Goal: Information Seeking & Learning: Check status

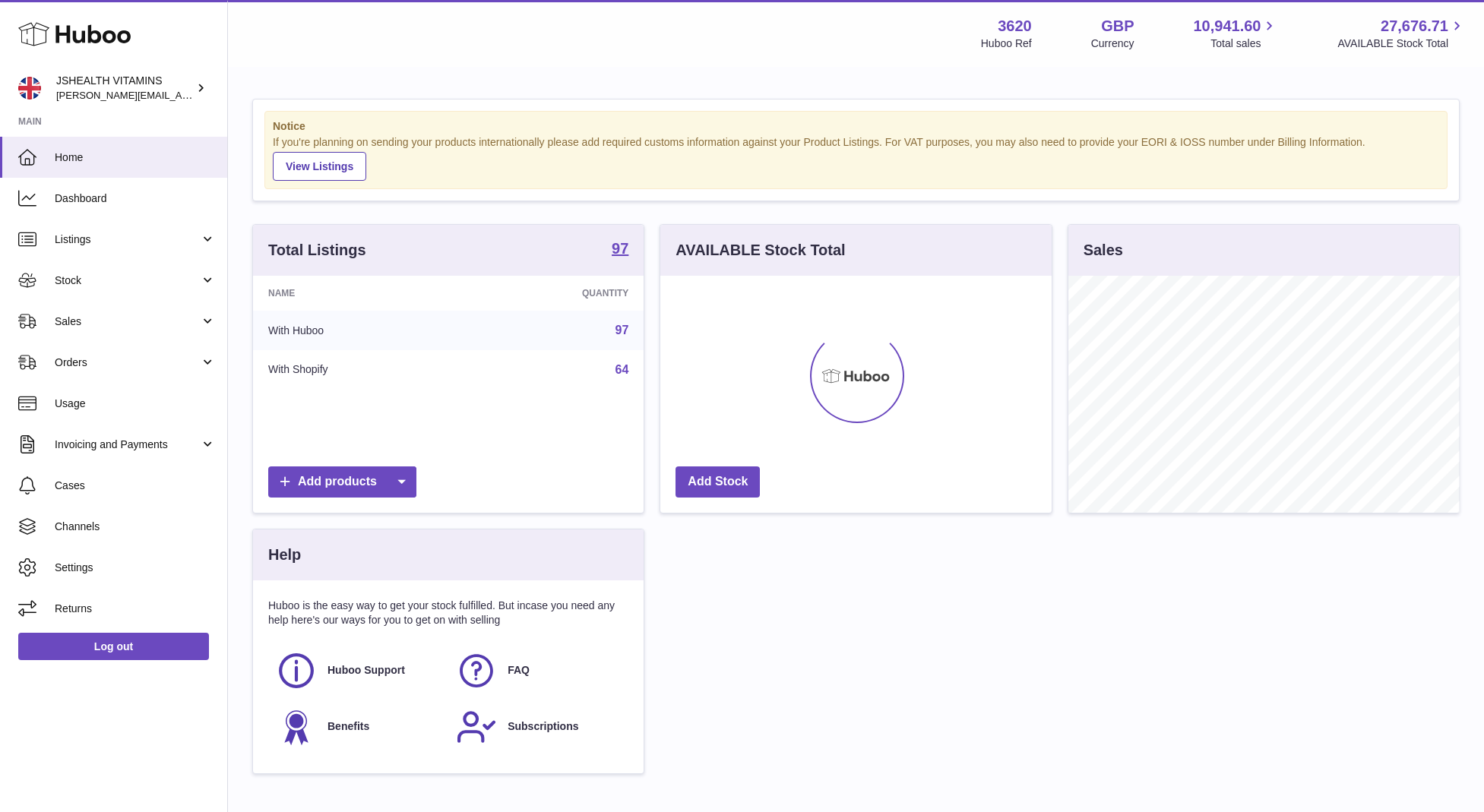
scroll to position [237, 391]
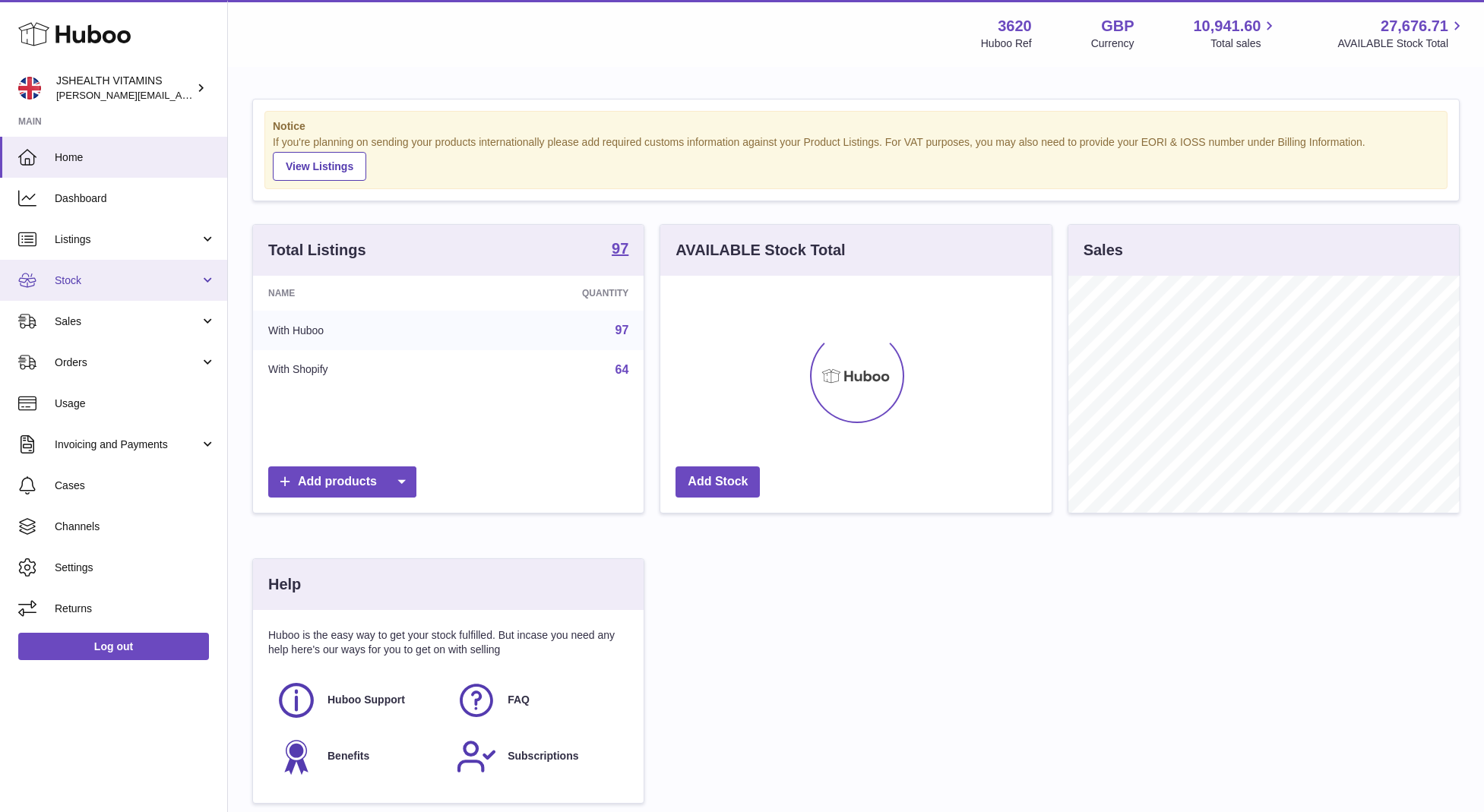
click at [157, 282] on span "Stock" at bounding box center [128, 281] width 145 height 15
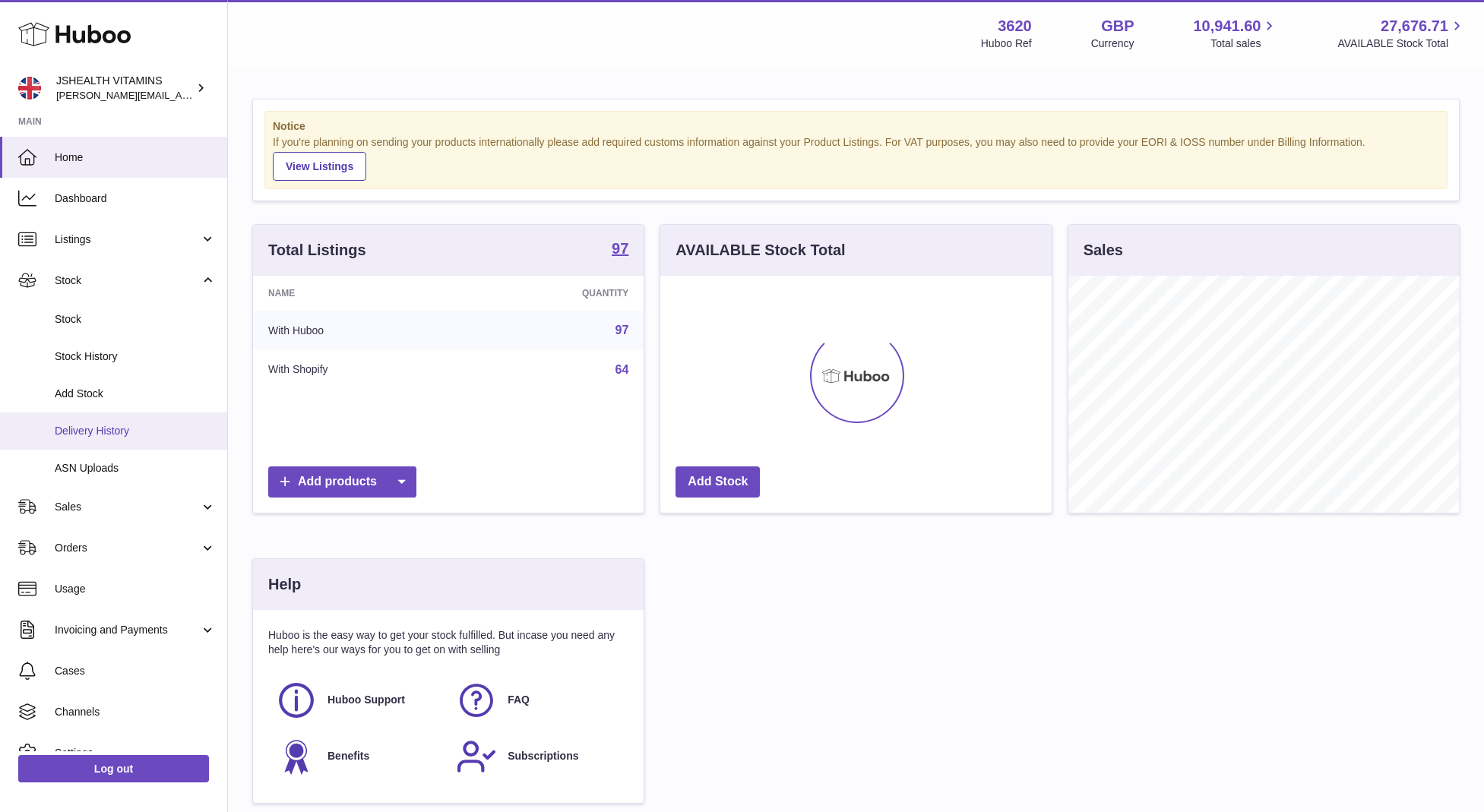
click at [164, 417] on link "Delivery History" at bounding box center [114, 431] width 228 height 38
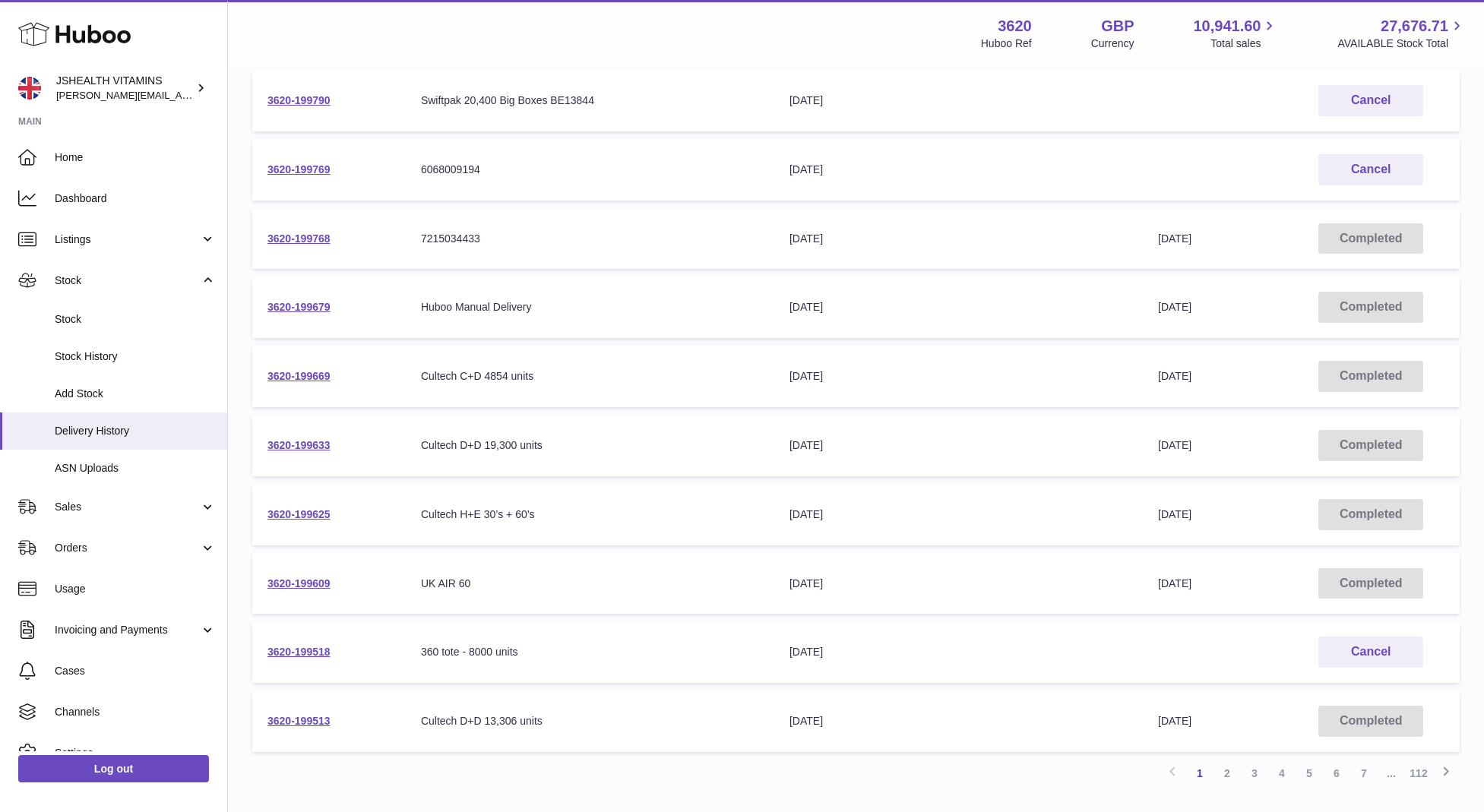
scroll to position [272, 0]
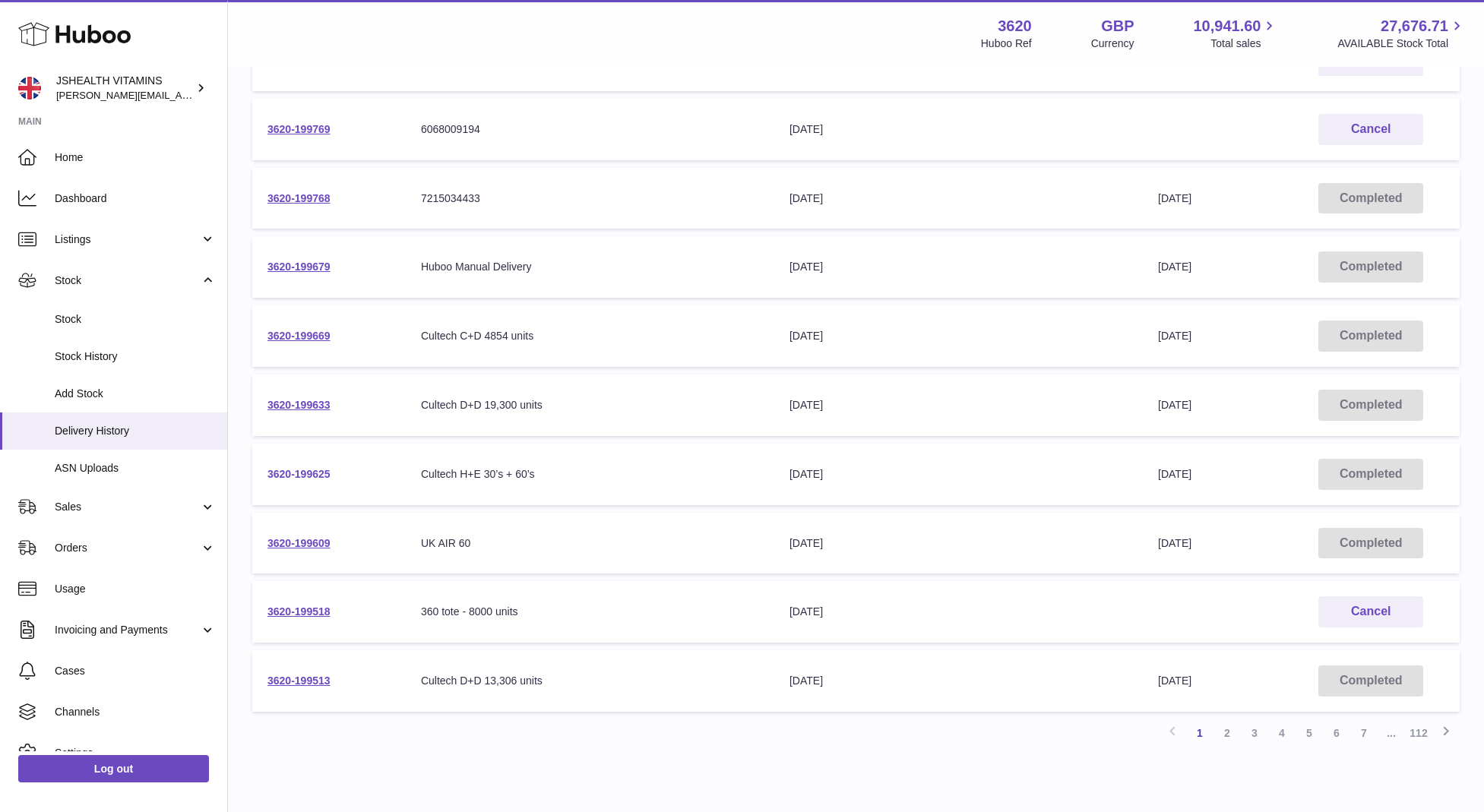
click at [311, 473] on link "3620-199625" at bounding box center [298, 473] width 63 height 12
click at [1228, 727] on link "2" at bounding box center [1227, 733] width 28 height 28
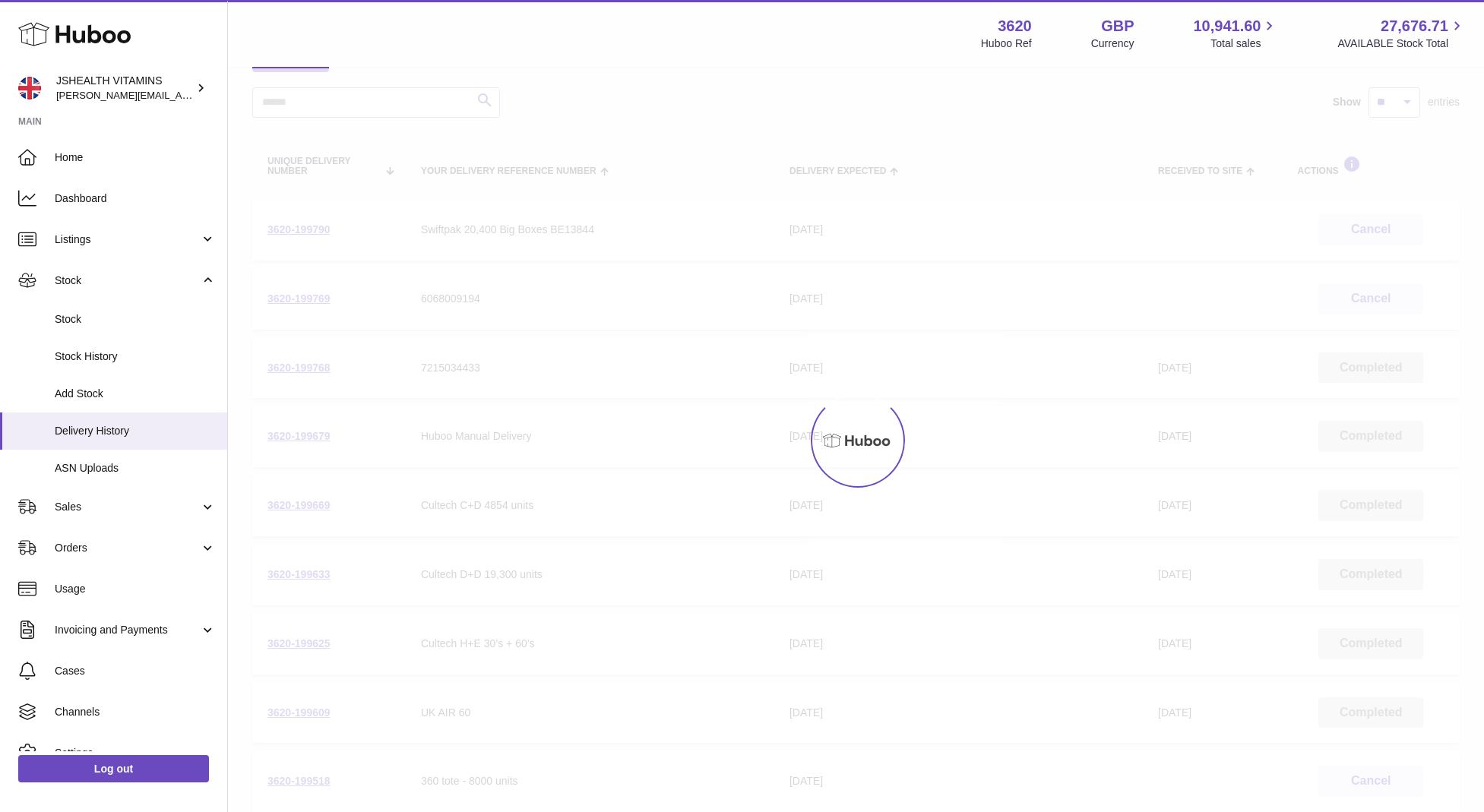
scroll to position [69, 0]
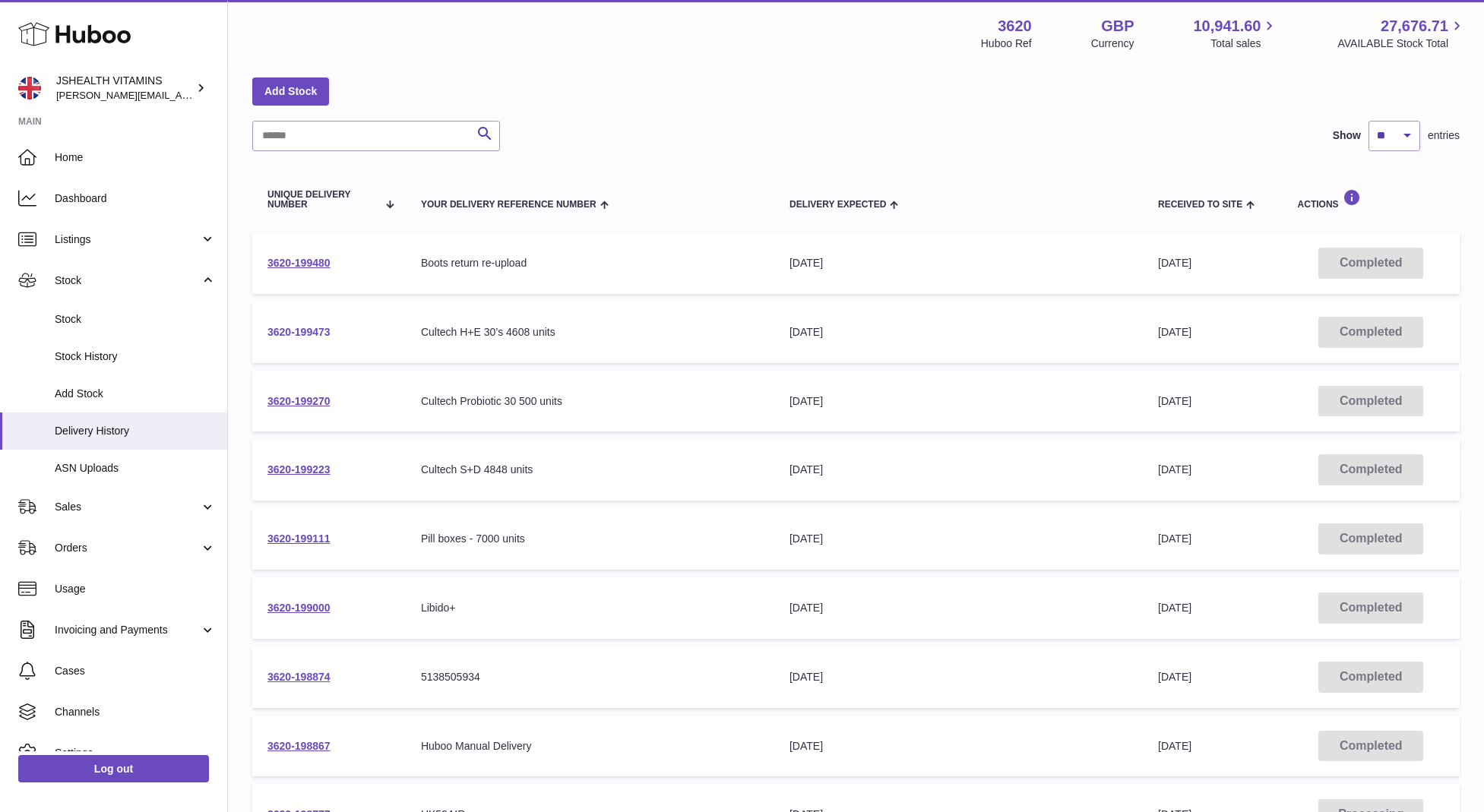
click at [294, 329] on link "3620-199473" at bounding box center [298, 331] width 63 height 12
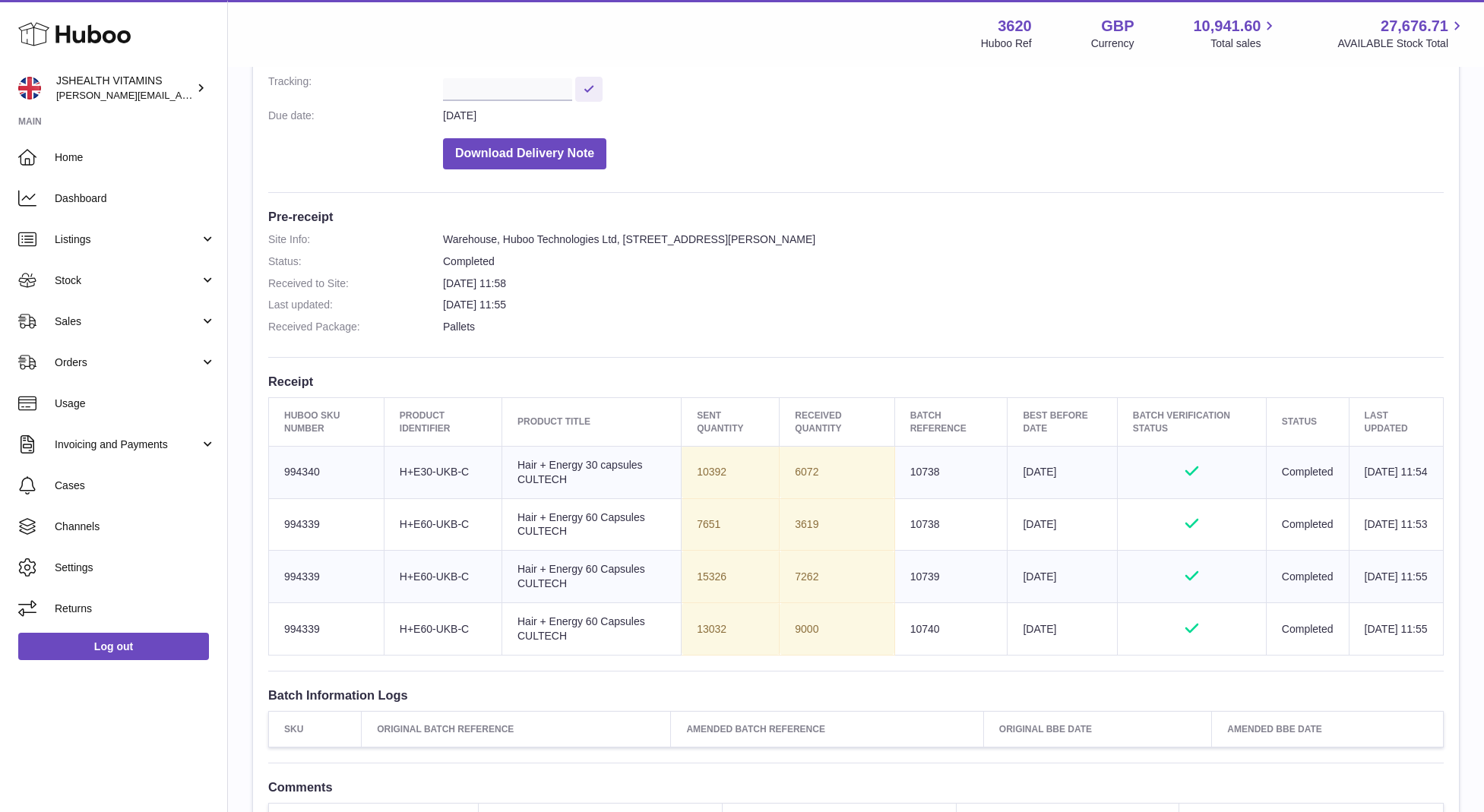
scroll to position [273, 0]
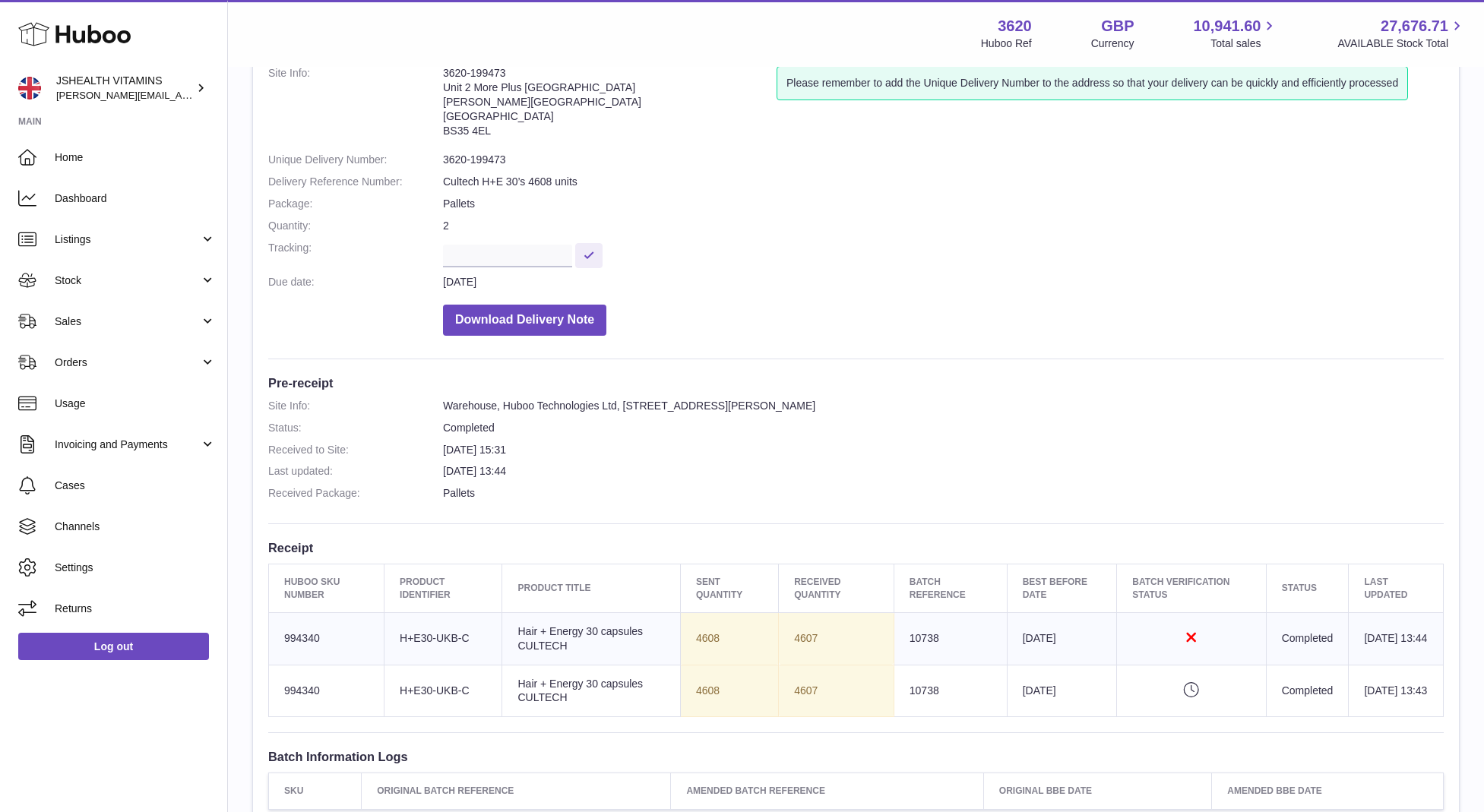
scroll to position [108, 0]
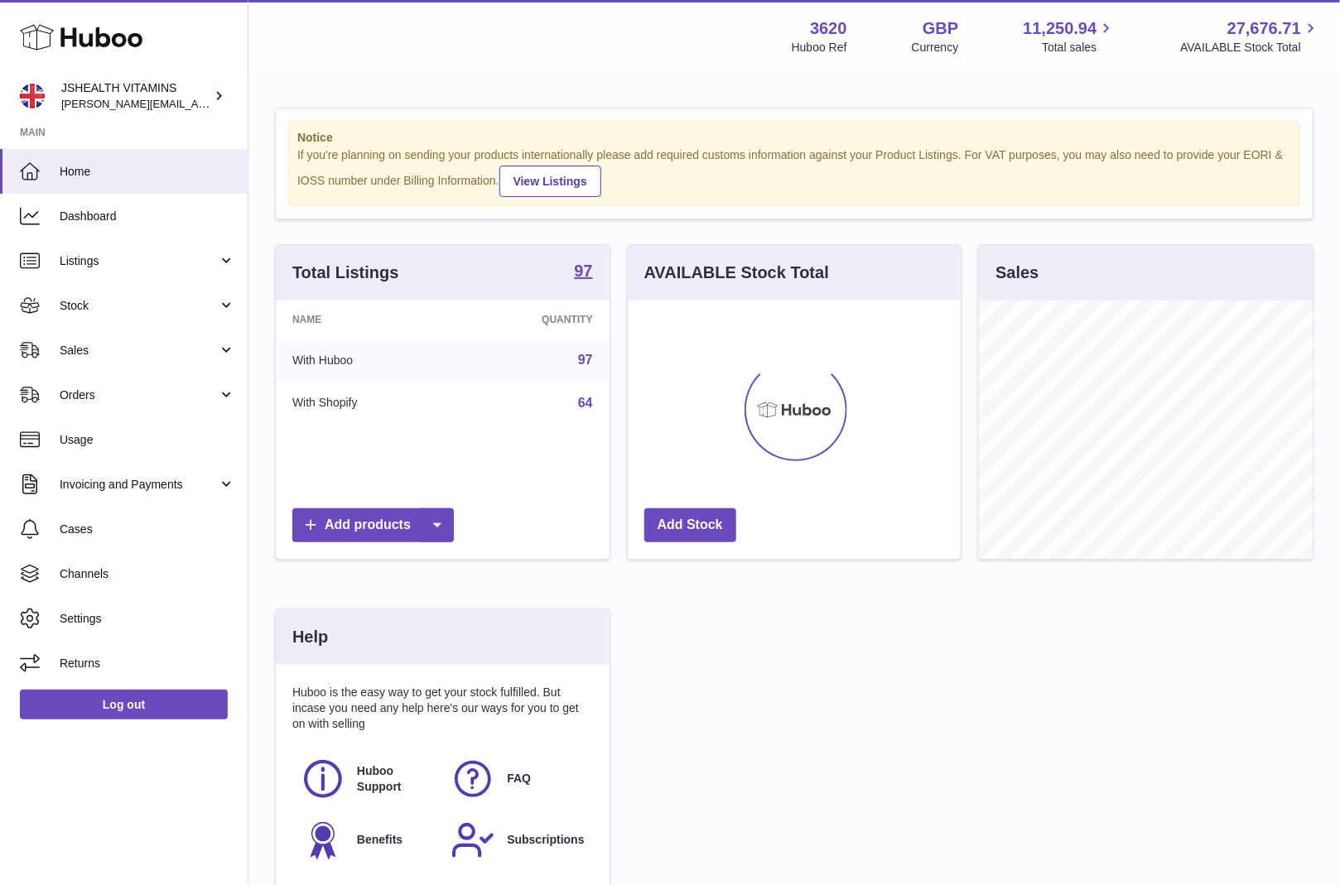
scroll to position [827671, 827595]
click at [108, 308] on span "Stock" at bounding box center [139, 306] width 158 height 16
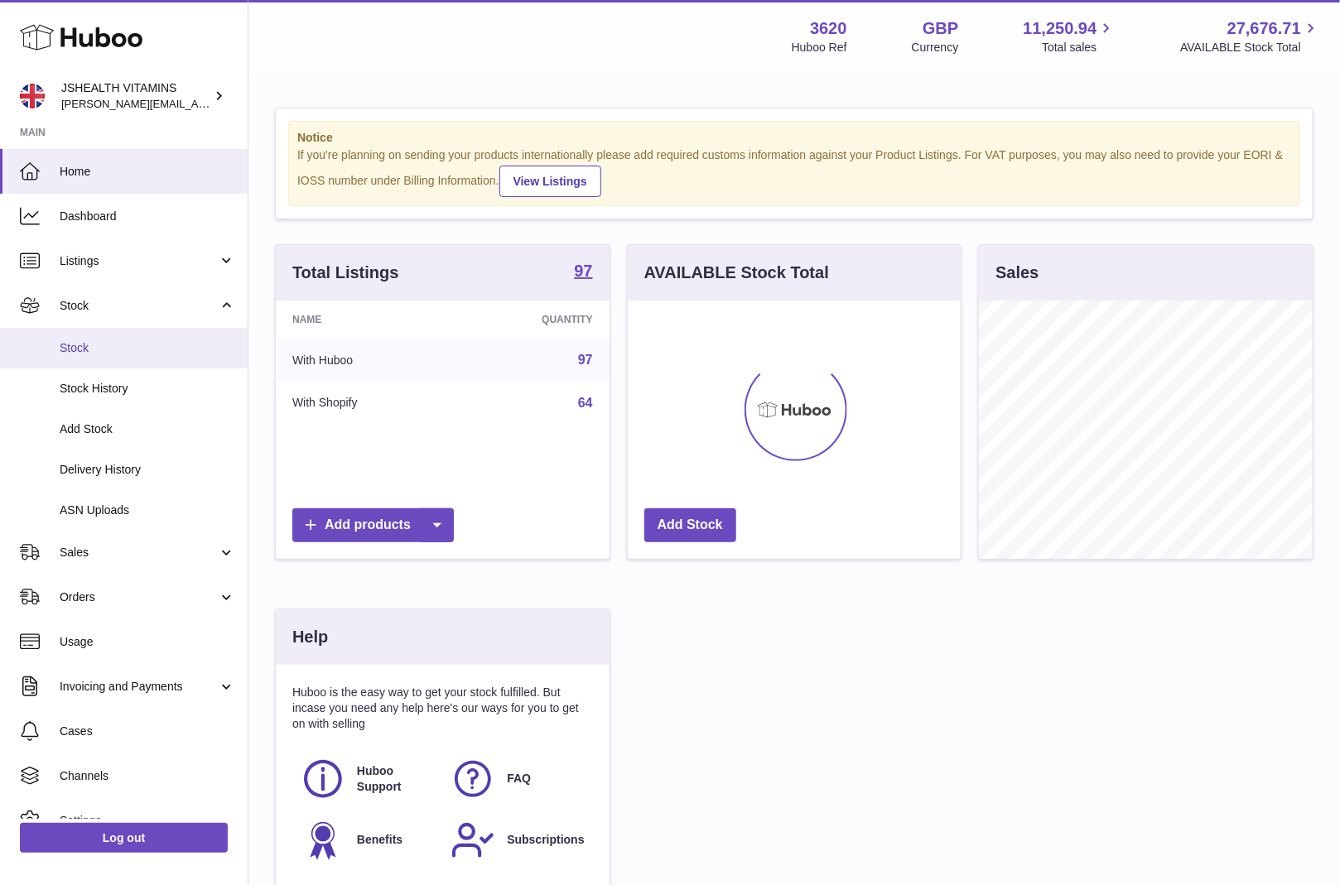
click at [105, 355] on span "Stock" at bounding box center [148, 348] width 176 height 16
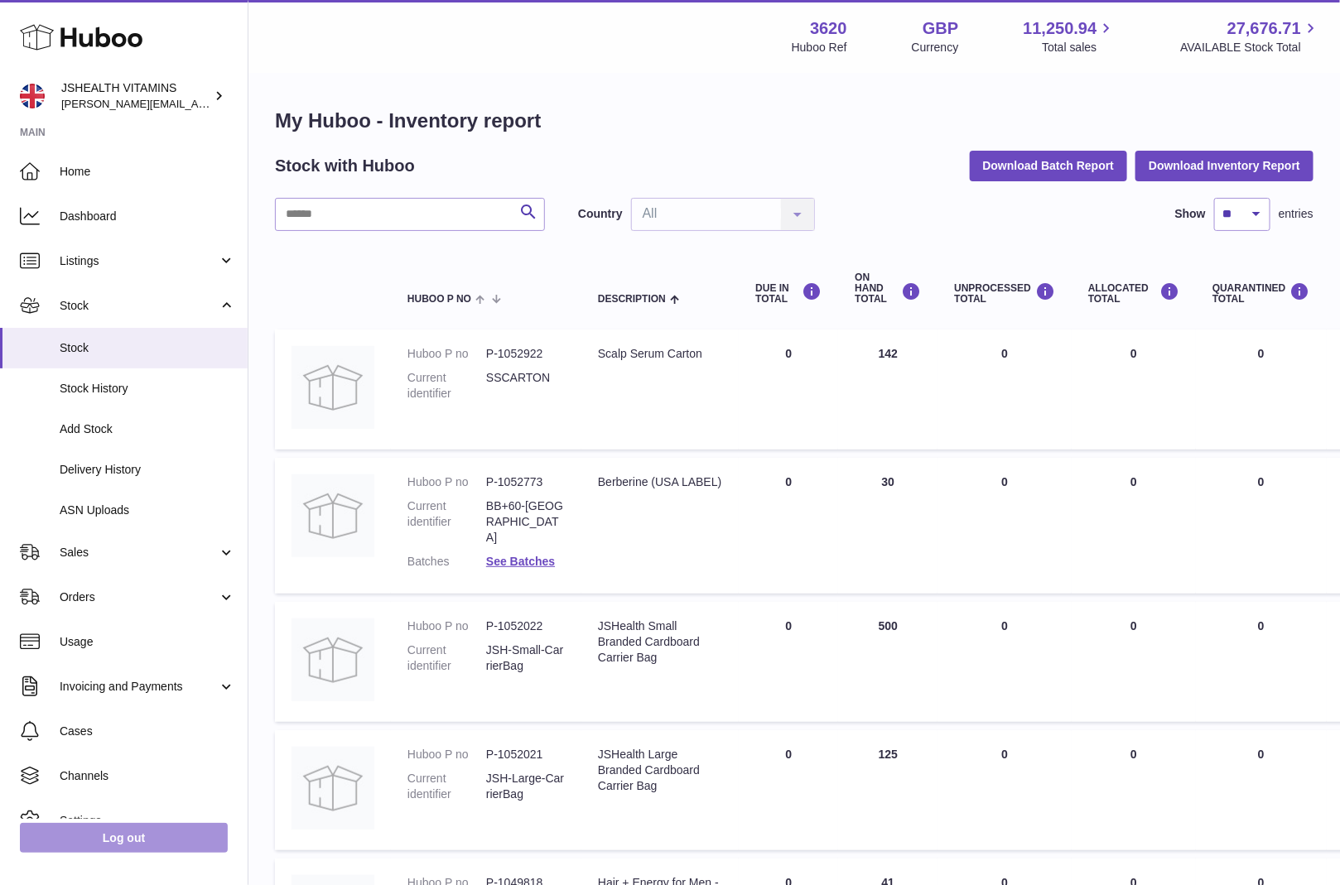
click at [169, 828] on link "Log out" at bounding box center [124, 838] width 208 height 30
